Goal: Task Accomplishment & Management: Manage account settings

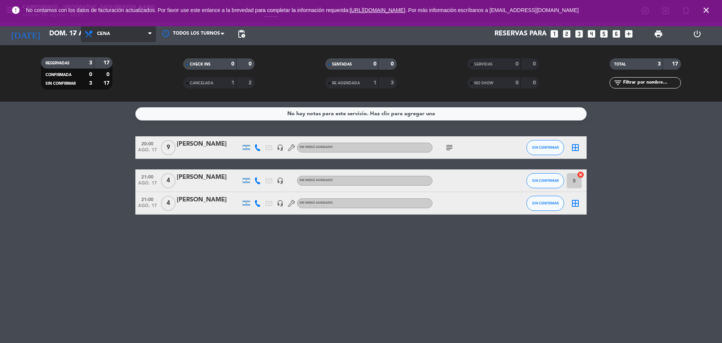
click at [131, 32] on span "Cena" at bounding box center [118, 34] width 75 height 17
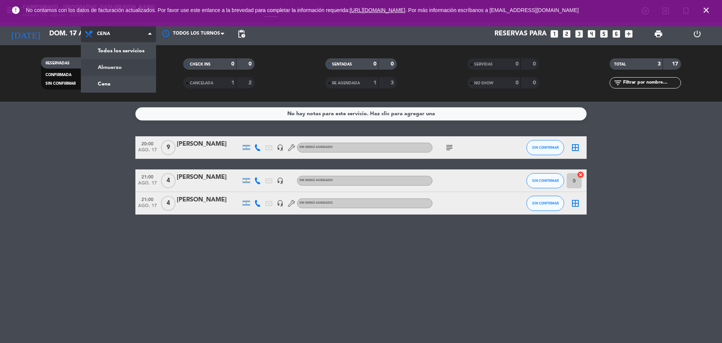
click at [128, 62] on div "menu Campobravo - [GEOGRAPHIC_DATA][PERSON_NAME] sábado 16. agosto - 22:23 Mis …" at bounding box center [361, 51] width 722 height 102
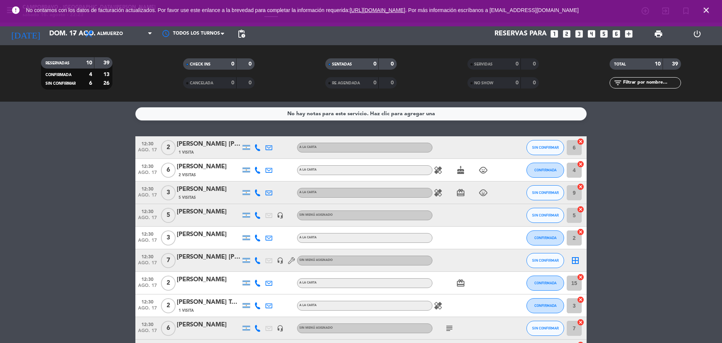
click at [617, 34] on icon "looks_6" at bounding box center [616, 34] width 10 height 10
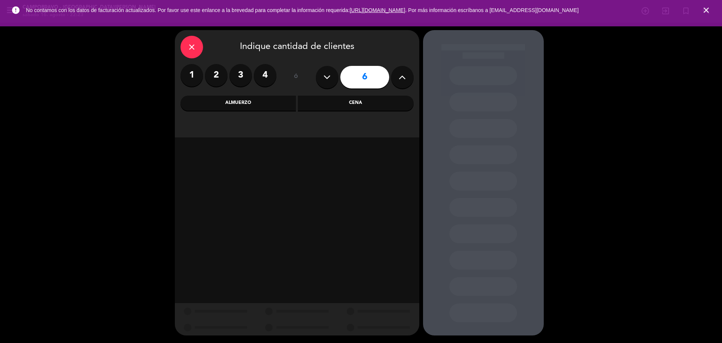
click at [243, 101] on div "Almuerzo" at bounding box center [238, 102] width 116 height 15
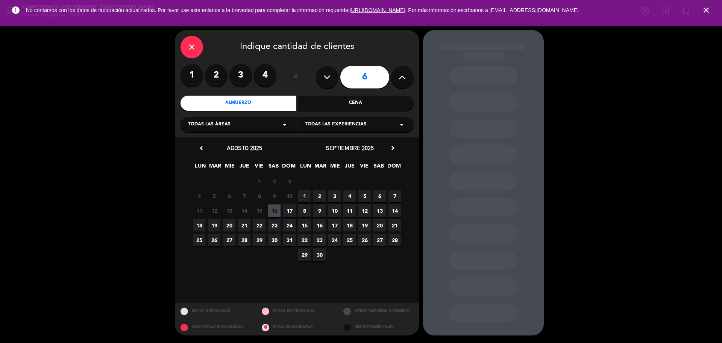
click at [288, 208] on span "17" at bounding box center [289, 210] width 12 height 12
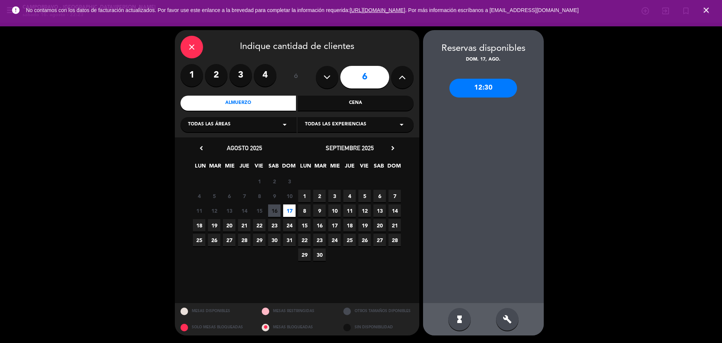
click at [489, 84] on div "12:30" at bounding box center [483, 88] width 68 height 19
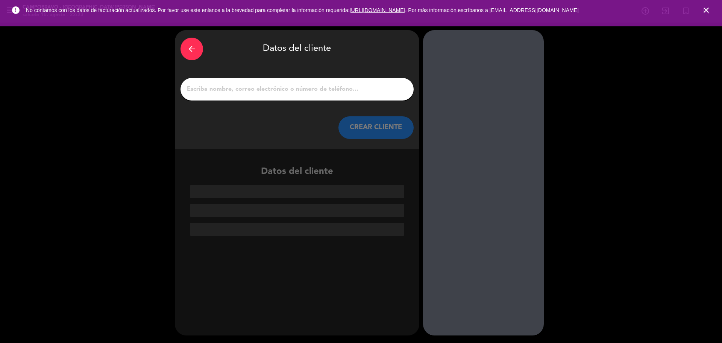
click at [279, 91] on input "1" at bounding box center [297, 89] width 222 height 11
click at [196, 52] on icon "arrow_back" at bounding box center [191, 48] width 9 height 9
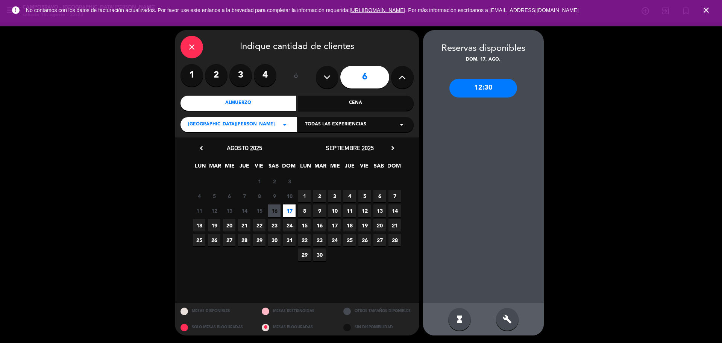
click at [506, 326] on div "build" at bounding box center [507, 319] width 23 height 23
click at [473, 91] on div "12:30" at bounding box center [483, 88] width 68 height 19
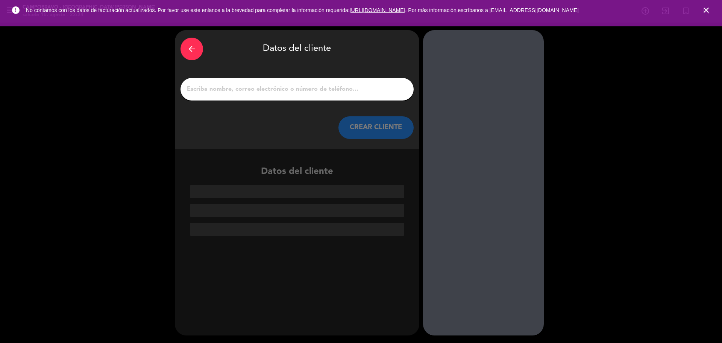
click at [299, 90] on input "1" at bounding box center [297, 89] width 222 height 11
paste input "[PERSON_NAME]"
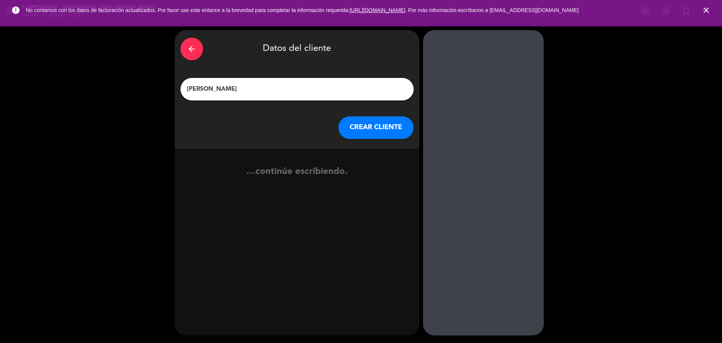
type input "[PERSON_NAME]"
click at [399, 130] on button "CREAR CLIENTE" at bounding box center [375, 127] width 75 height 23
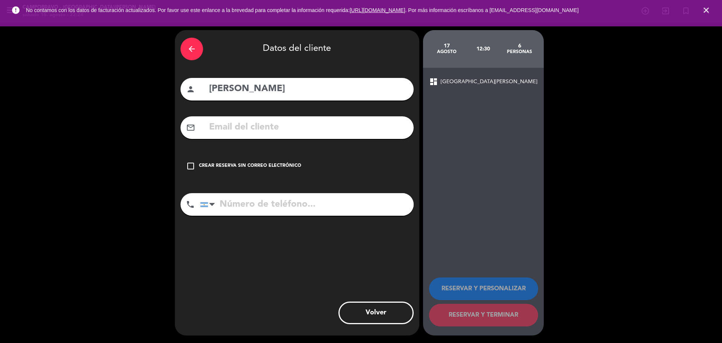
click at [192, 167] on icon "check_box_outline_blank" at bounding box center [190, 165] width 9 height 9
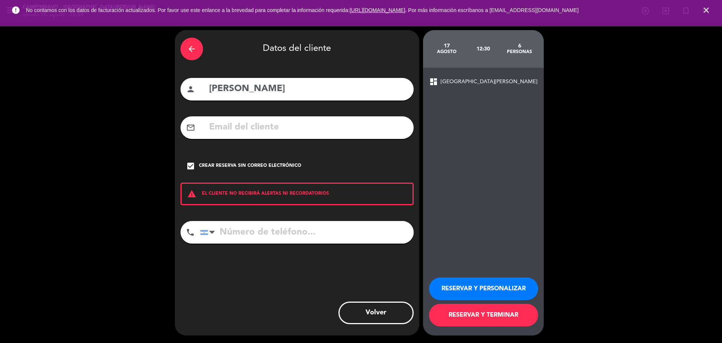
click at [297, 236] on input "tel" at bounding box center [307, 232] width 214 height 23
paste input "[PHONE_NUMBER]"
type input "[PHONE_NUMBER]"
click at [504, 316] on button "RESERVAR Y TERMINAR" at bounding box center [483, 314] width 109 height 23
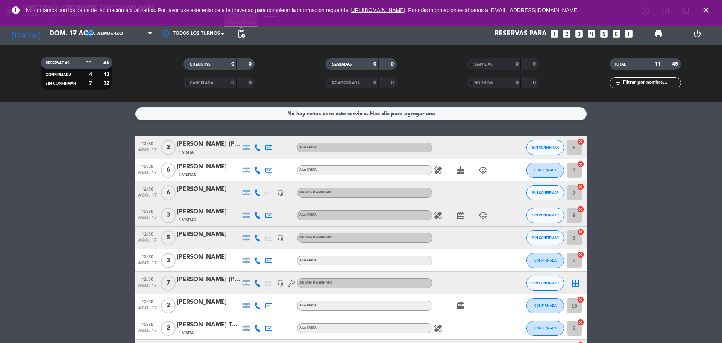
click at [244, 32] on span "pending_actions" at bounding box center [241, 33] width 9 height 9
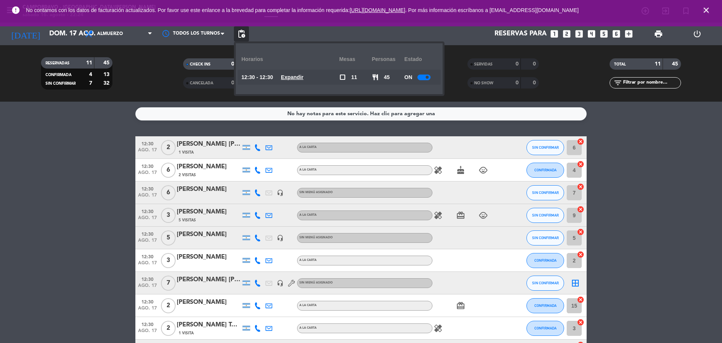
click at [424, 77] on div at bounding box center [423, 77] width 13 height 6
click at [133, 64] on filter-checkbox "RESERVADAS 11 45 CONFIRMADA 4 13 SIN CONFIRMAR 7 32" at bounding box center [77, 73] width 142 height 32
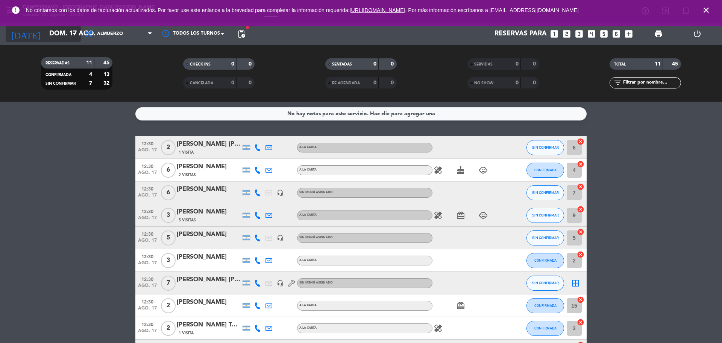
click at [68, 33] on input "dom. 17 ago." at bounding box center [88, 33] width 87 height 15
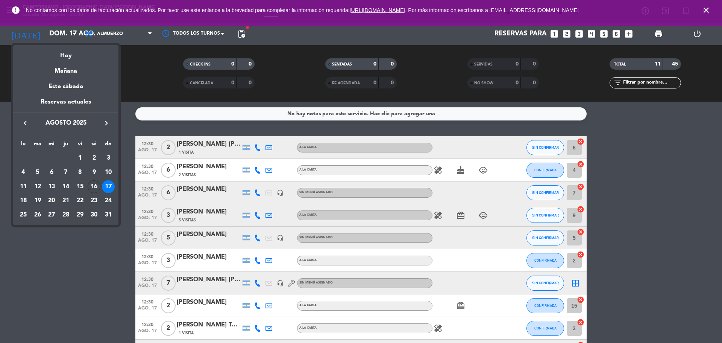
click at [102, 264] on div at bounding box center [361, 171] width 722 height 343
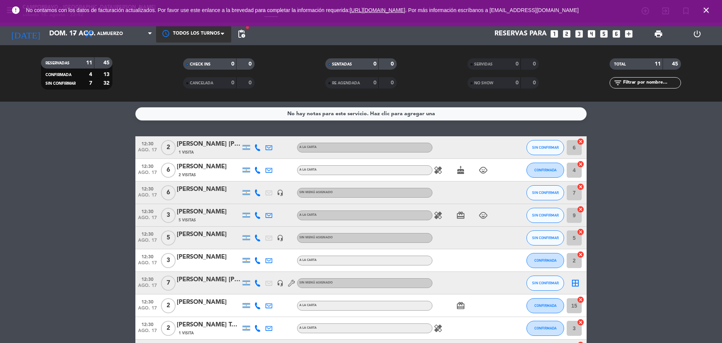
click at [228, 32] on span at bounding box center [225, 34] width 8 height 8
click at [220, 32] on div at bounding box center [193, 33] width 75 height 17
click at [244, 32] on span "pending_actions" at bounding box center [241, 33] width 9 height 9
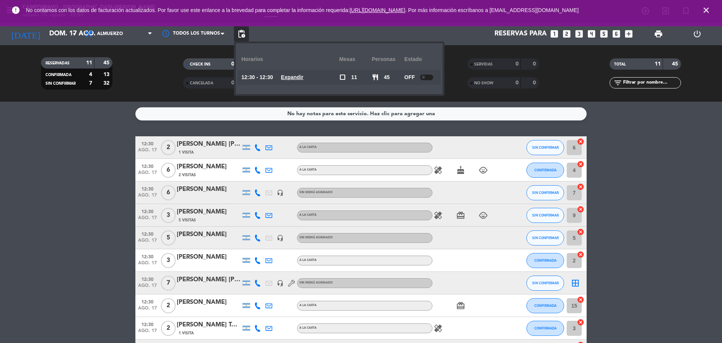
click at [244, 32] on span "pending_actions" at bounding box center [241, 33] width 9 height 9
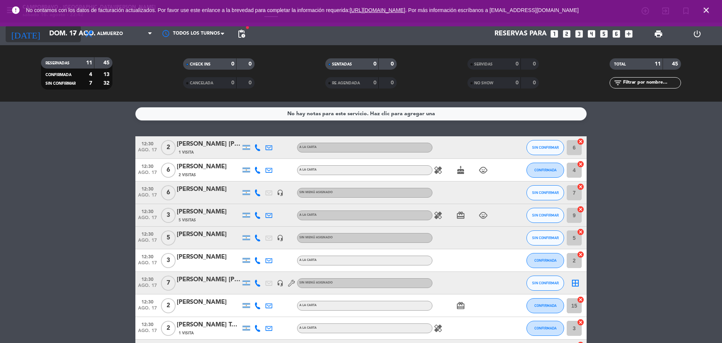
click at [71, 34] on icon "arrow_drop_down" at bounding box center [74, 33] width 9 height 9
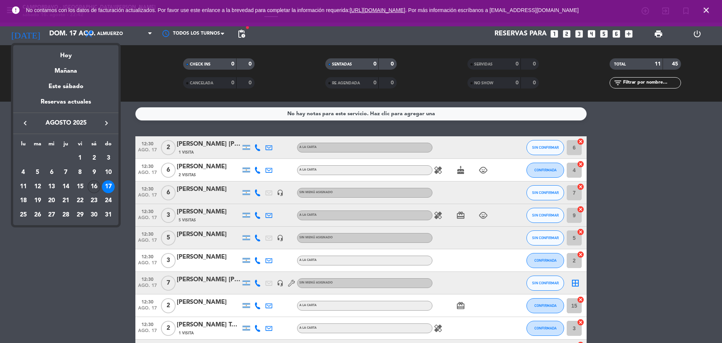
click at [94, 186] on div "16" at bounding box center [94, 186] width 13 height 13
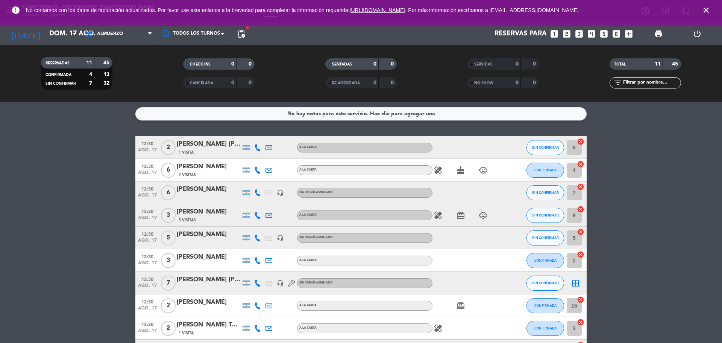
type input "sáb. 16 ago."
click at [113, 39] on span "Almuerzo" at bounding box center [118, 34] width 75 height 17
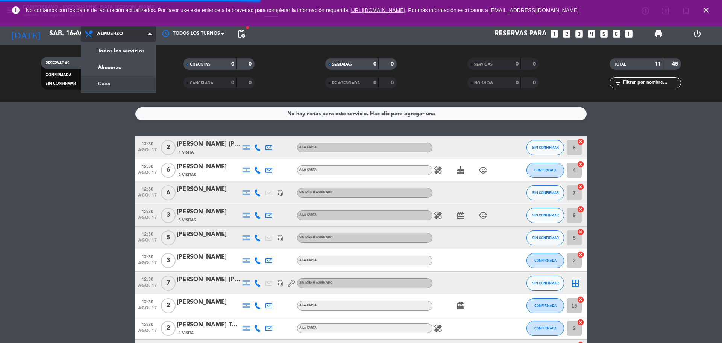
click at [115, 78] on div "menu Campobravo - [GEOGRAPHIC_DATA][PERSON_NAME] sábado 16. agosto - 22:43 Mis …" at bounding box center [361, 51] width 722 height 102
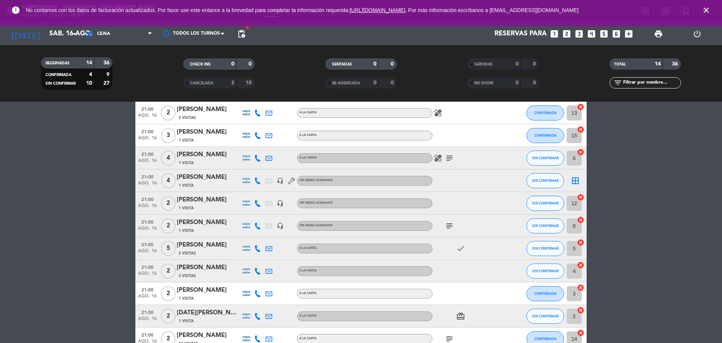
scroll to position [75, 0]
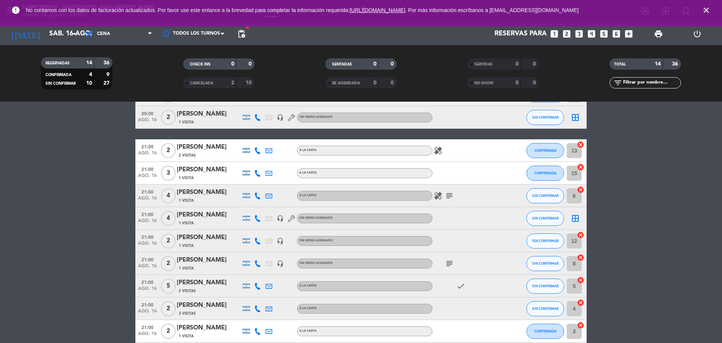
click at [77, 235] on bookings-row "20:00 ago. 16 1 [PERSON_NAME] 1 Visita A LA CARTA healing subject airplanemode_…" at bounding box center [361, 224] width 722 height 326
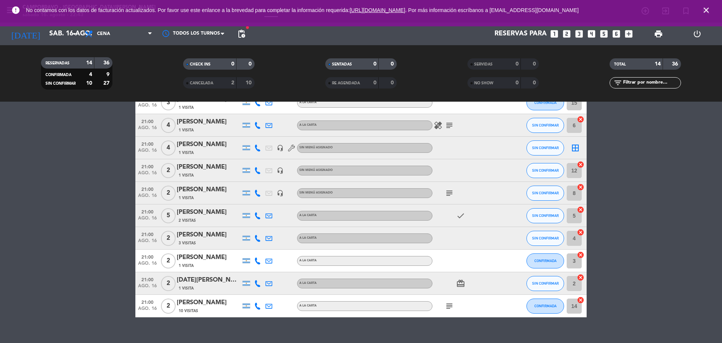
scroll to position [158, 0]
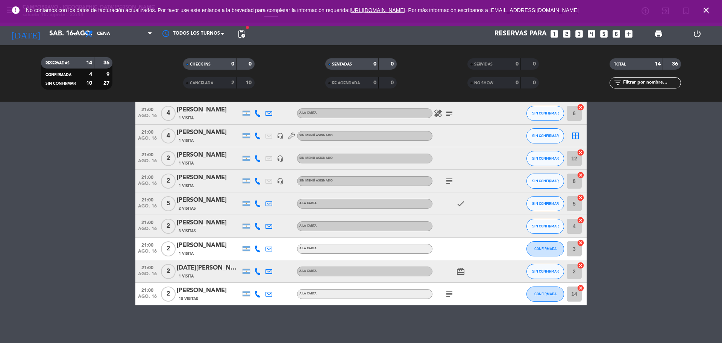
click at [701, 166] on bookings-row "20:00 ago. 16 1 [PERSON_NAME] 1 Visita A LA CARTA healing subject airplanemode_…" at bounding box center [361, 142] width 722 height 326
click at [701, 5] on span "close" at bounding box center [706, 10] width 20 height 20
click at [706, 12] on icon "close" at bounding box center [706, 10] width 9 height 9
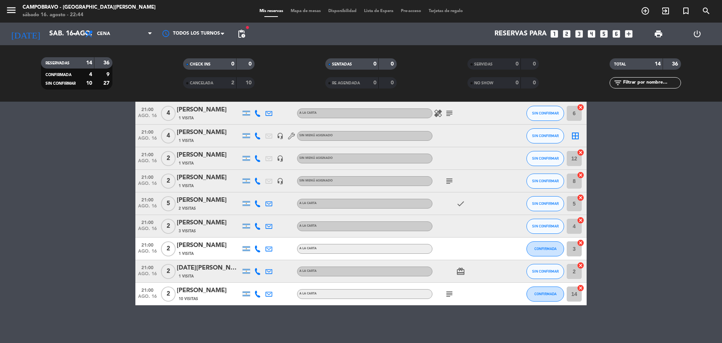
click at [59, 250] on bookings-row "20:00 ago. 16 1 [PERSON_NAME] 1 Visita A LA CARTA healing subject airplanemode_…" at bounding box center [361, 142] width 722 height 326
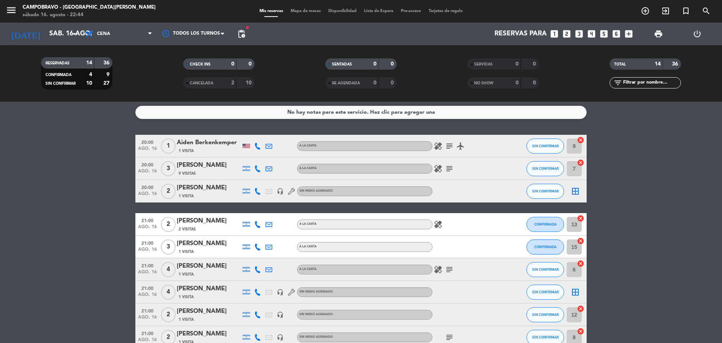
scroll to position [0, 0]
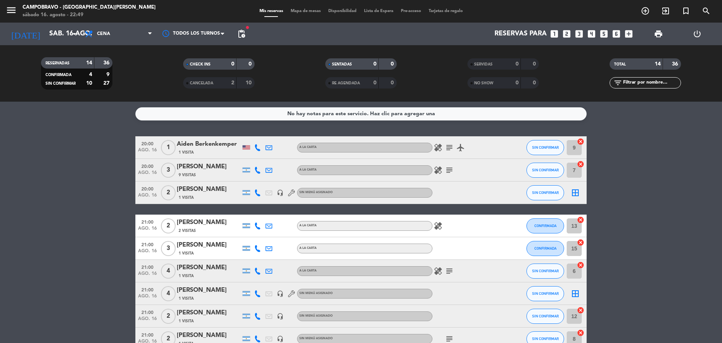
click at [697, 197] on bookings-row "20:00 ago. 16 1 [PERSON_NAME] 1 Visita A LA CARTA healing subject airplanemode_…" at bounding box center [361, 299] width 722 height 326
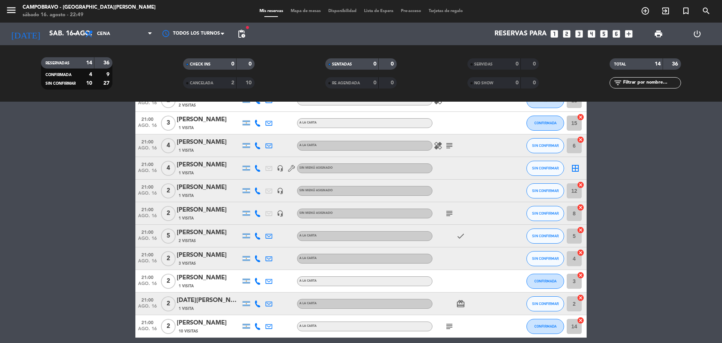
scroll to position [113, 0]
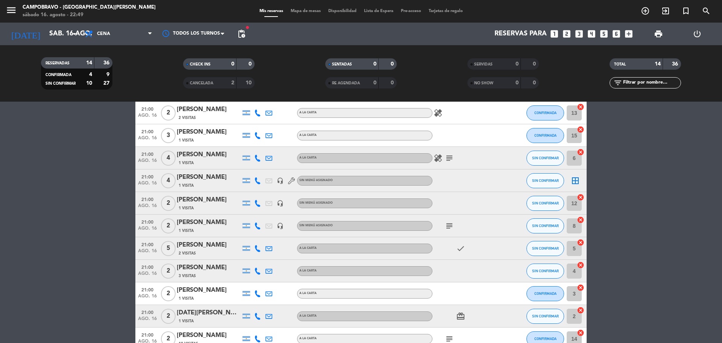
click at [703, 207] on bookings-row "20:00 ago. 16 1 [PERSON_NAME] 1 Visita A LA CARTA healing subject airplanemode_…" at bounding box center [361, 186] width 722 height 326
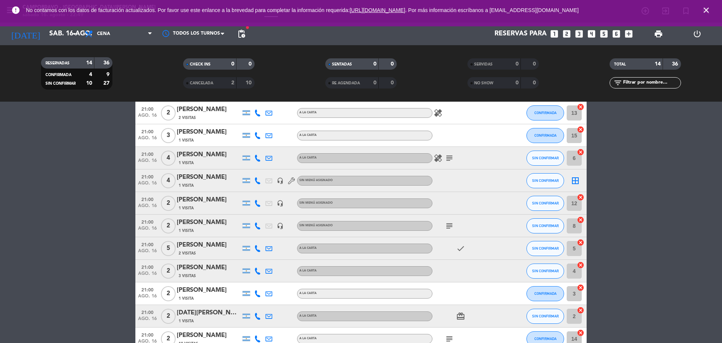
click at [213, 80] on div "CANCELADA" at bounding box center [202, 83] width 35 height 9
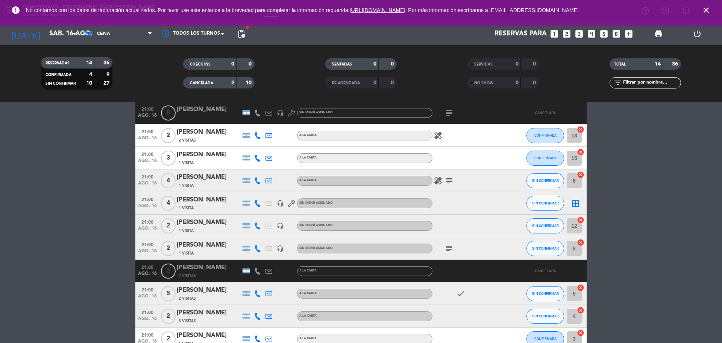
click at [198, 114] on div "[PERSON_NAME]" at bounding box center [209, 110] width 64 height 10
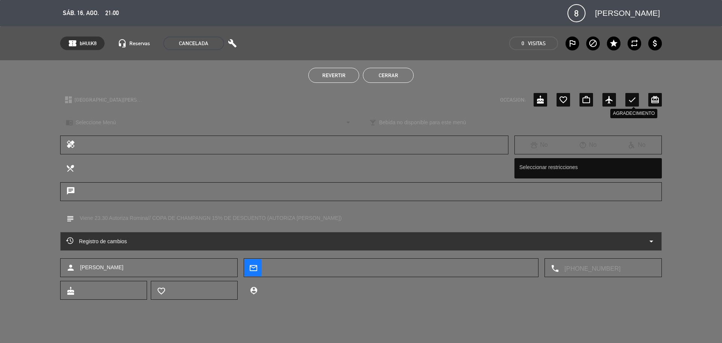
click at [635, 100] on icon "check" at bounding box center [631, 99] width 9 height 9
